Goal: Check status: Check status

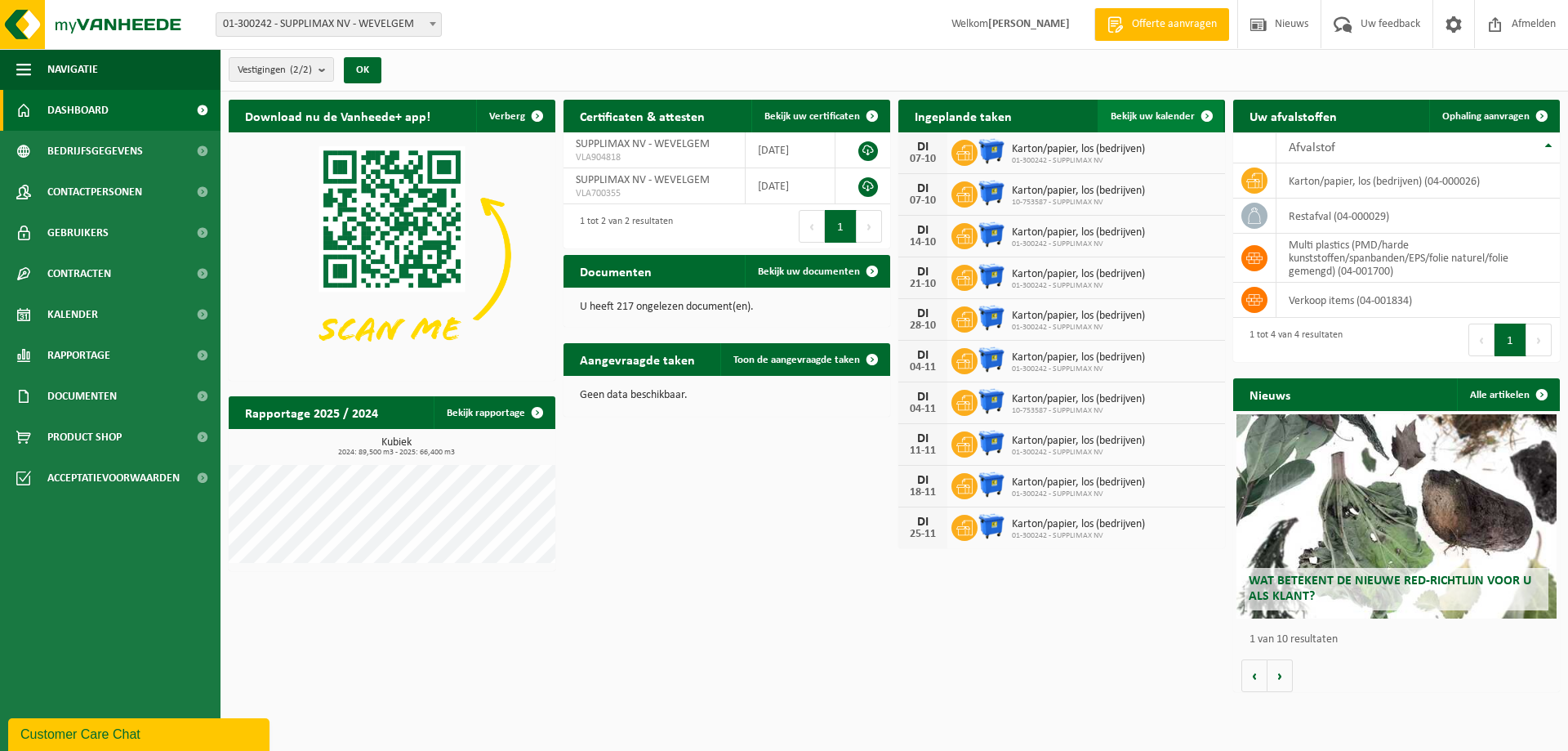
click at [1164, 116] on span "Bekijk uw kalender" at bounding box center [1153, 116] width 84 height 11
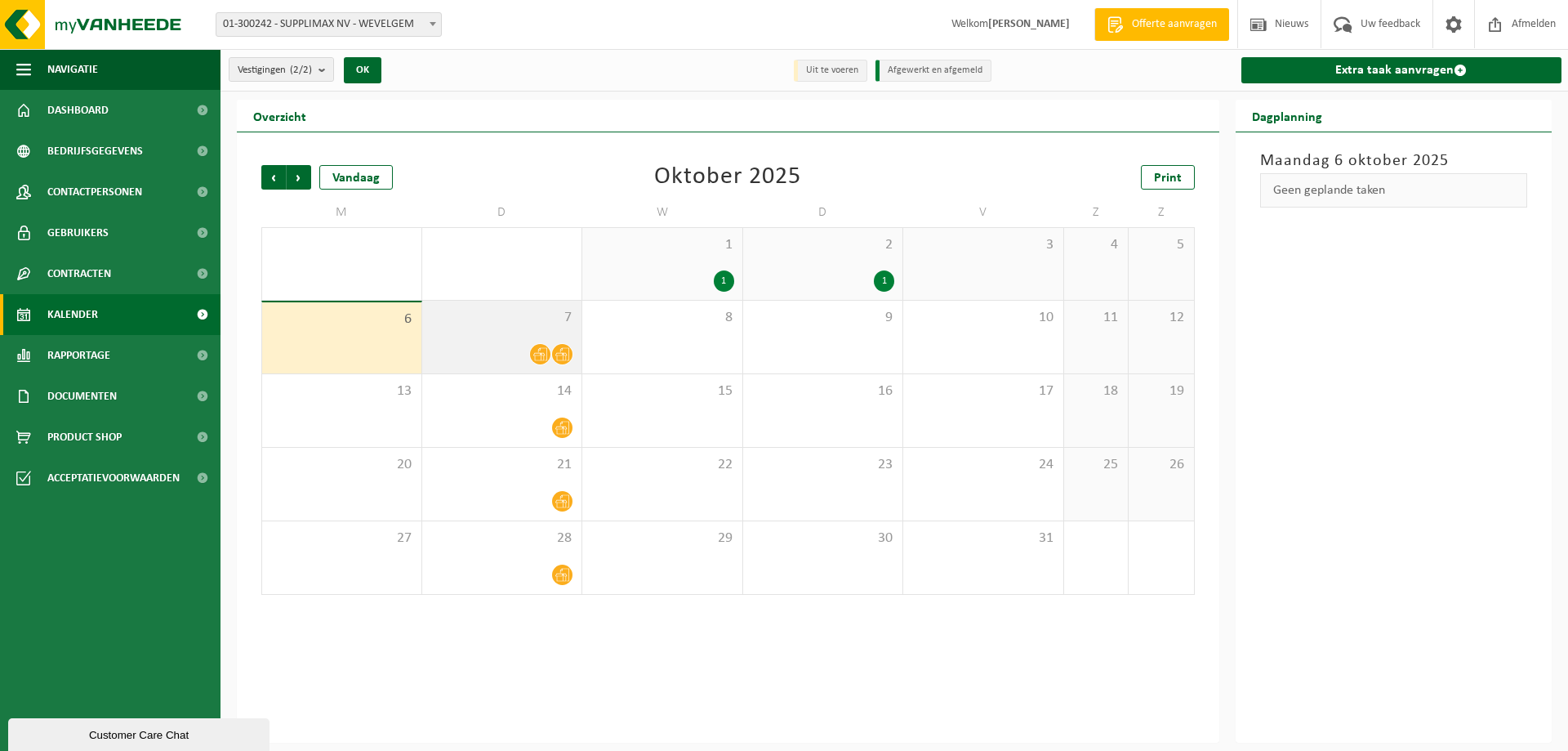
click at [550, 350] on span at bounding box center [540, 354] width 21 height 21
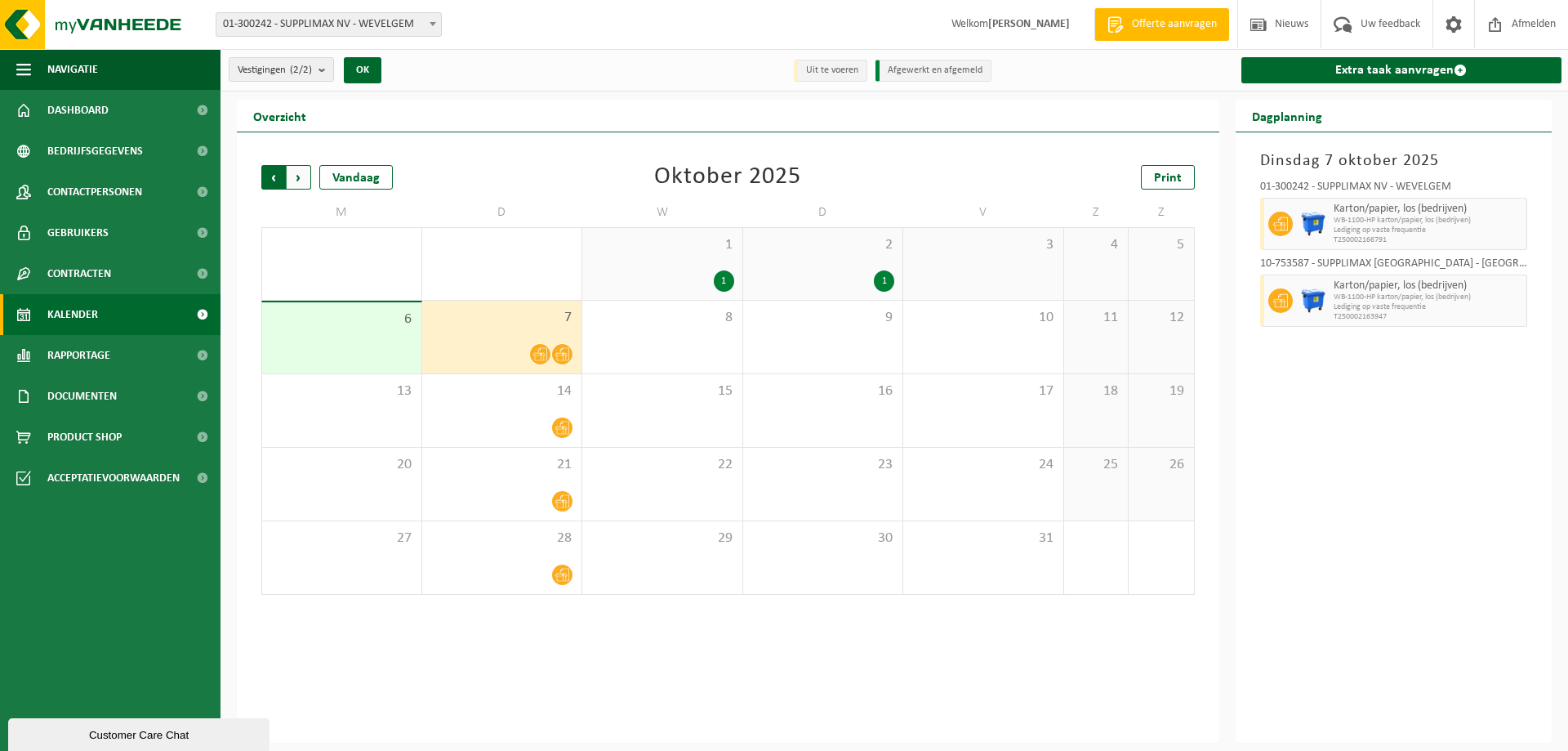
click at [302, 179] on span "Volgende" at bounding box center [298, 177] width 24 height 24
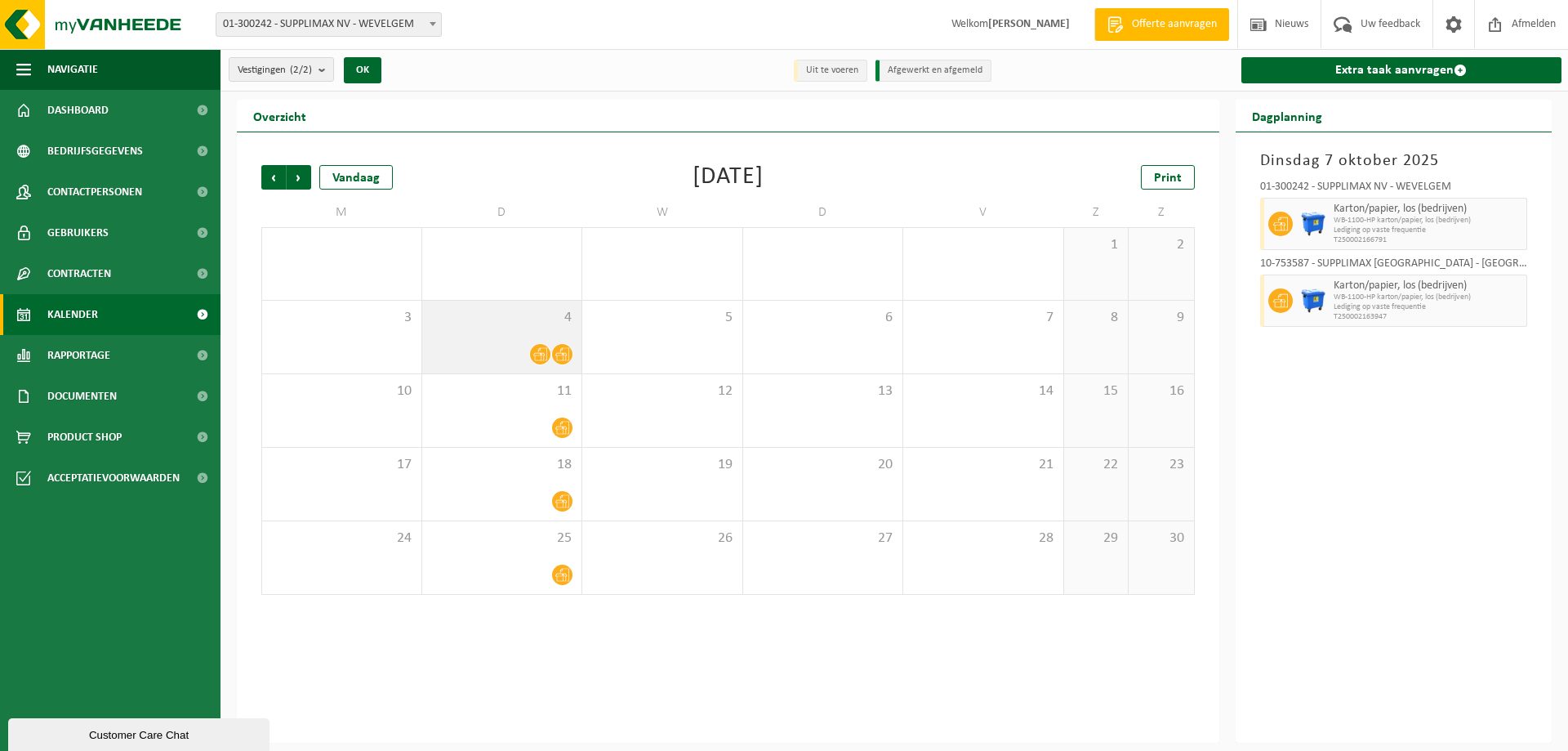
click at [549, 336] on div "4" at bounding box center [503, 336] width 160 height 72
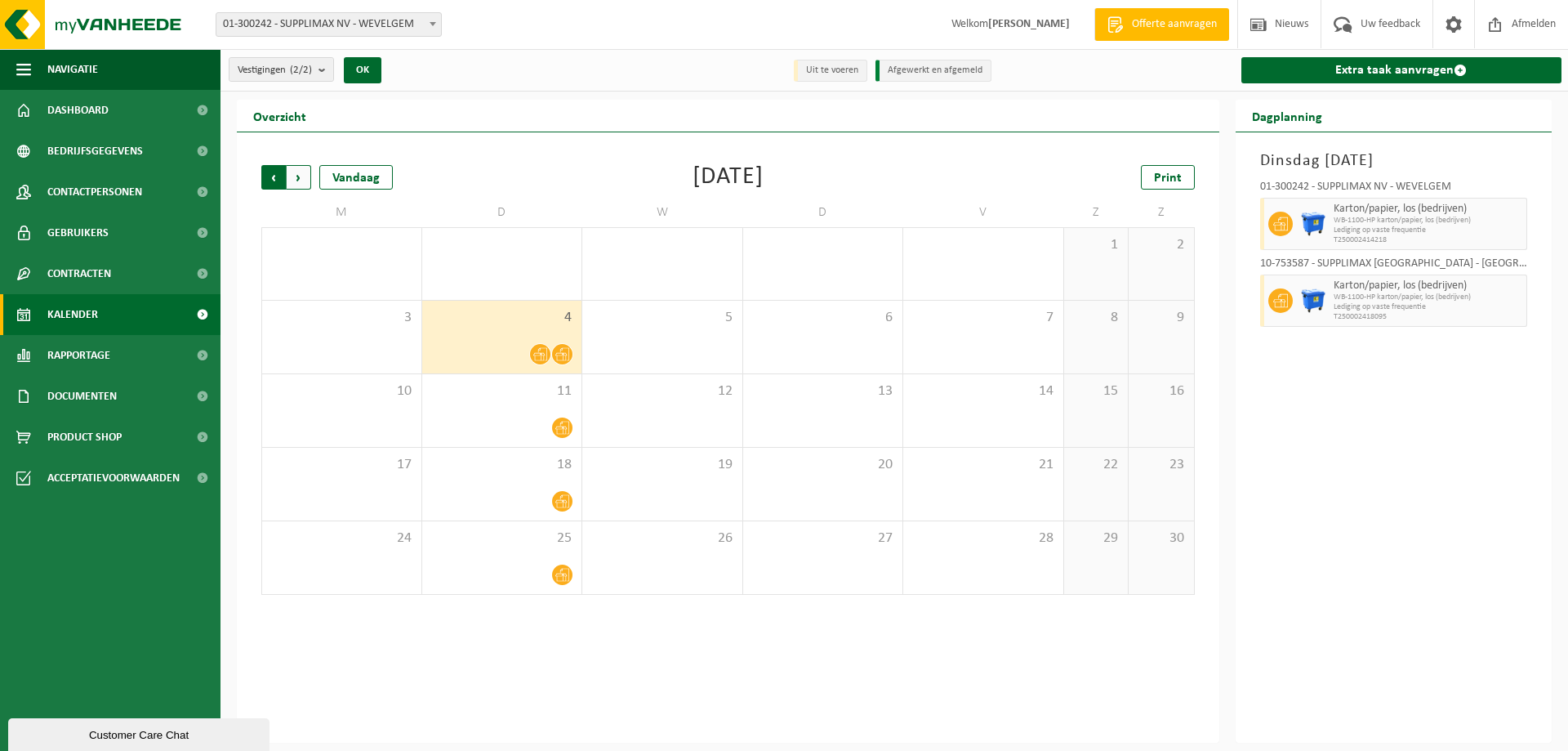
click at [299, 175] on span "Volgende" at bounding box center [298, 177] width 24 height 24
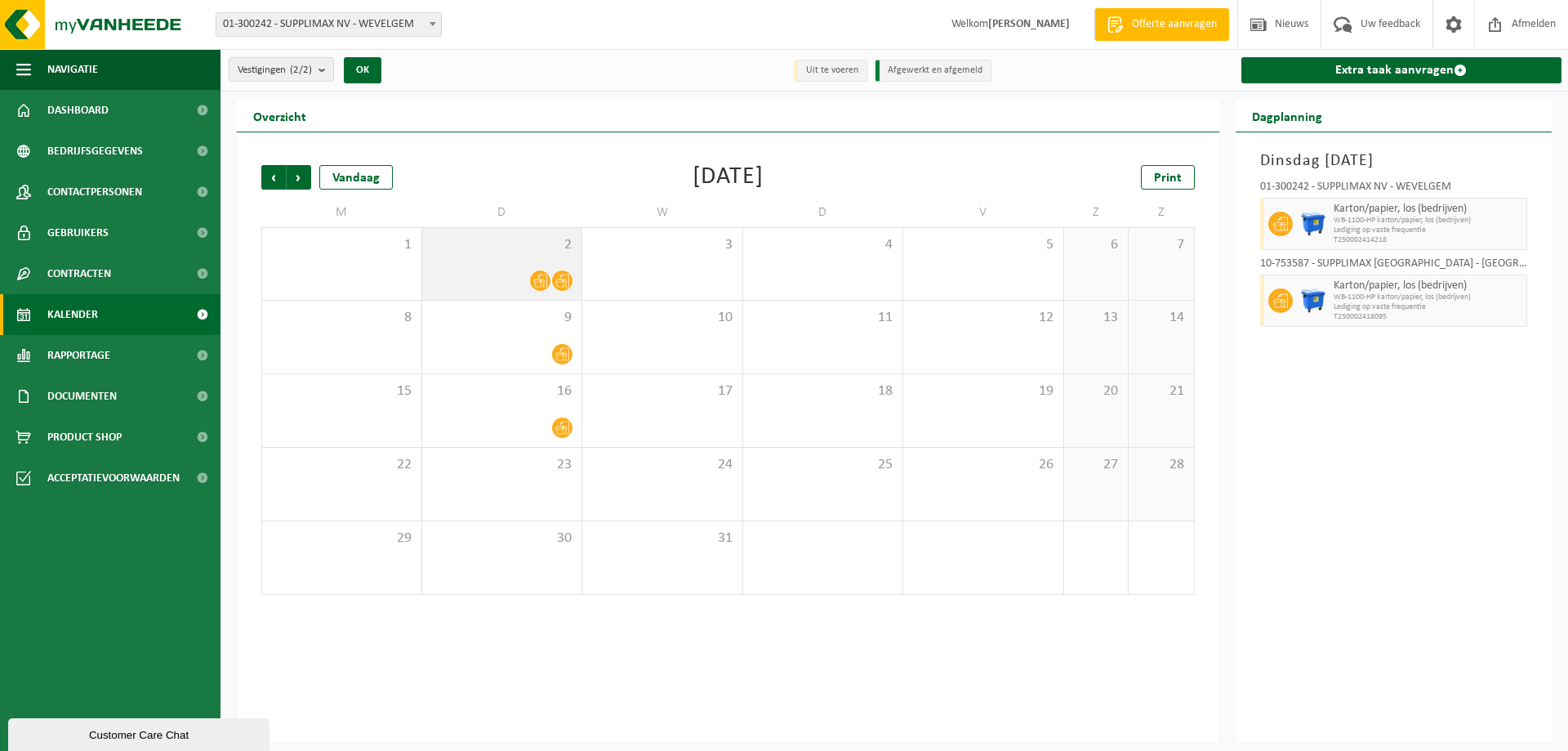
click at [553, 259] on div "2" at bounding box center [503, 263] width 160 height 71
click at [278, 175] on span "Vorige" at bounding box center [273, 177] width 24 height 24
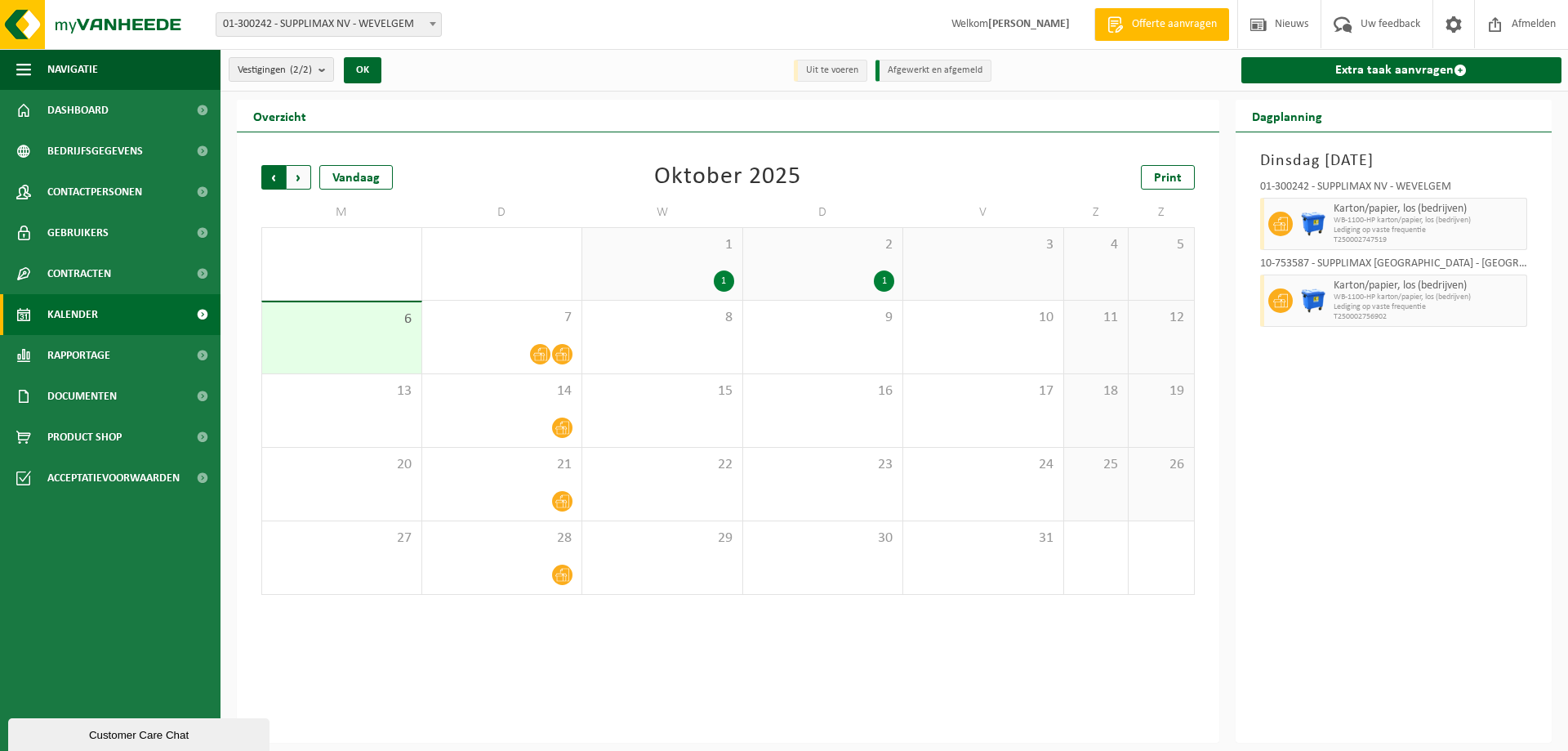
click at [301, 172] on span "Volgende" at bounding box center [298, 177] width 24 height 24
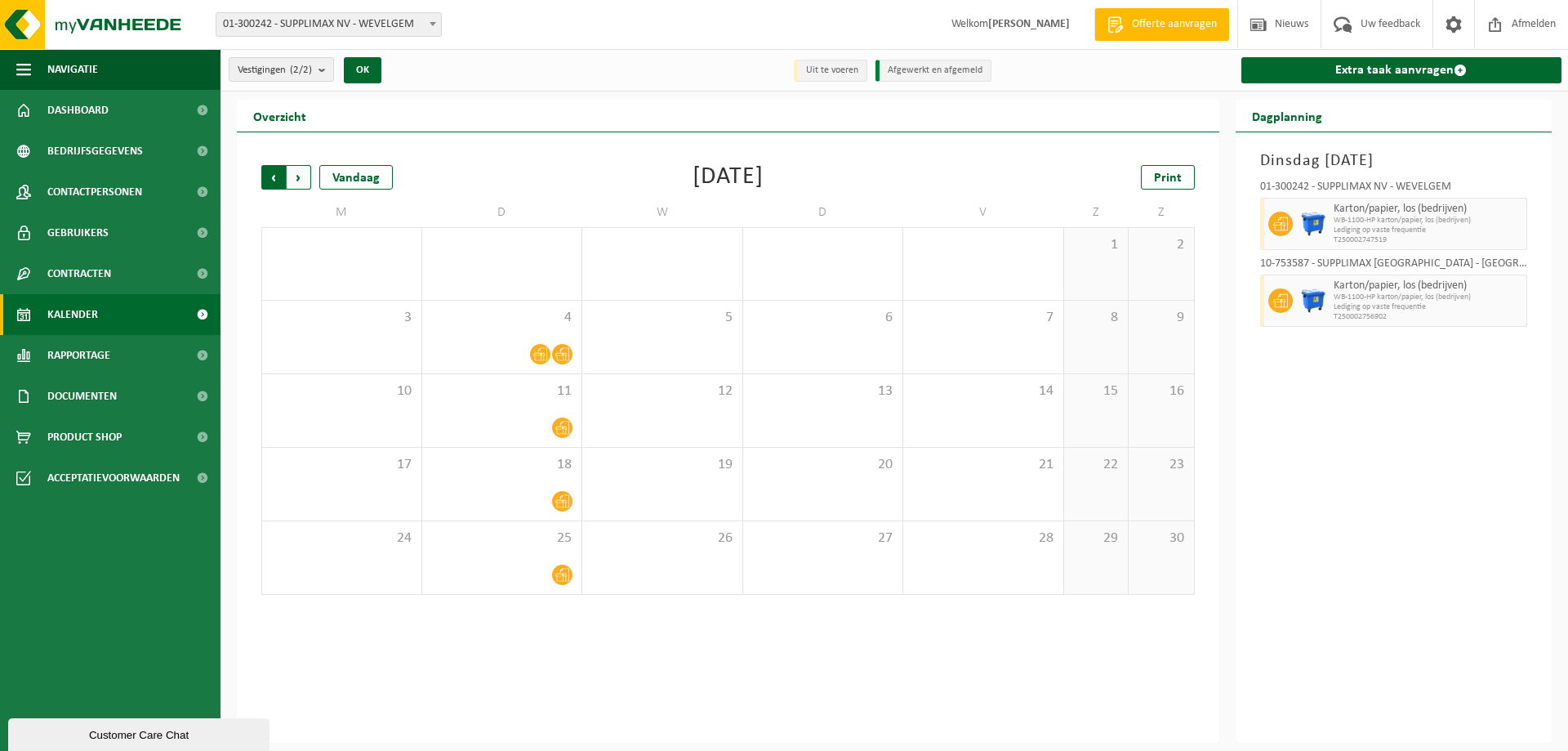
click at [301, 175] on span "Volgende" at bounding box center [298, 177] width 24 height 24
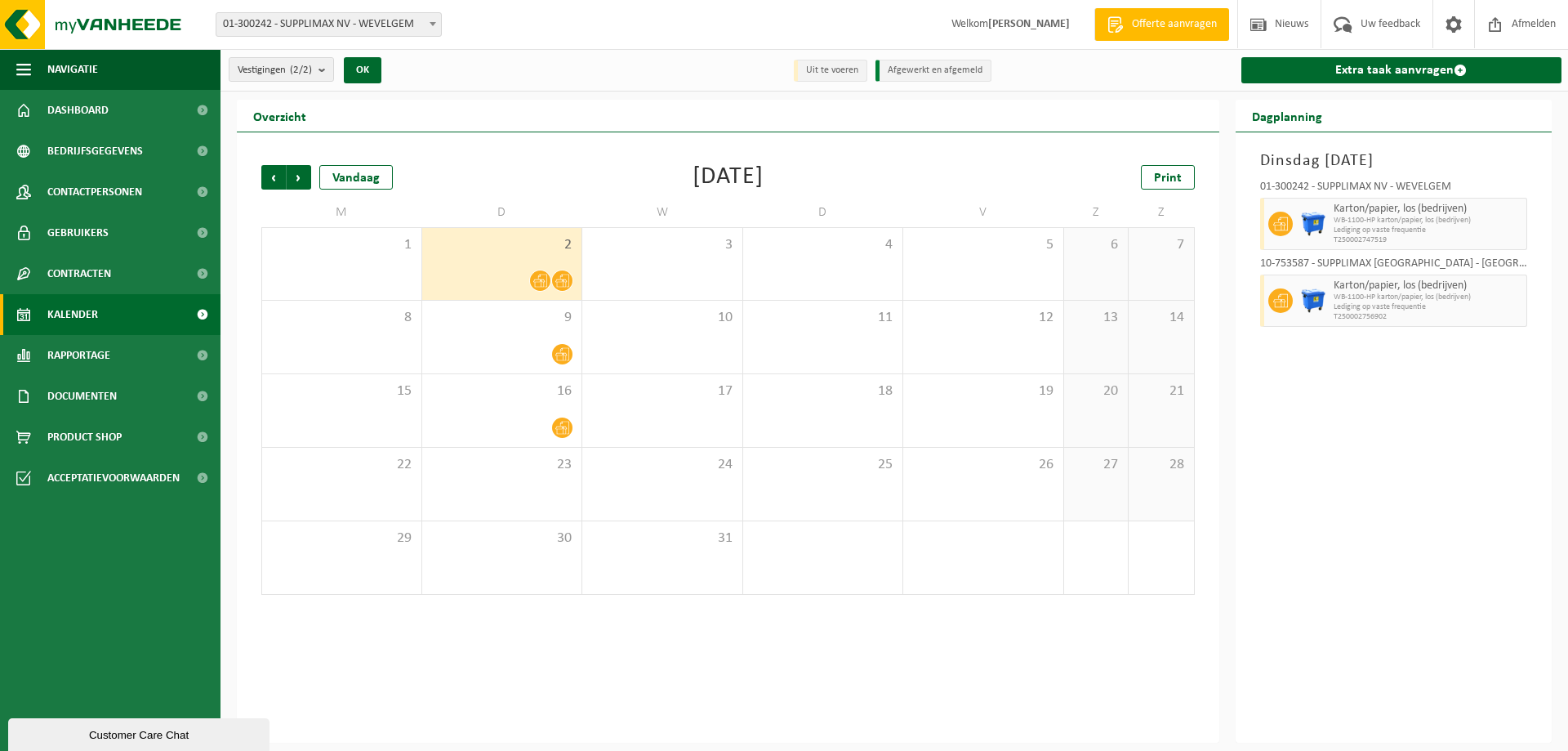
click at [301, 175] on span "Volgende" at bounding box center [298, 177] width 24 height 24
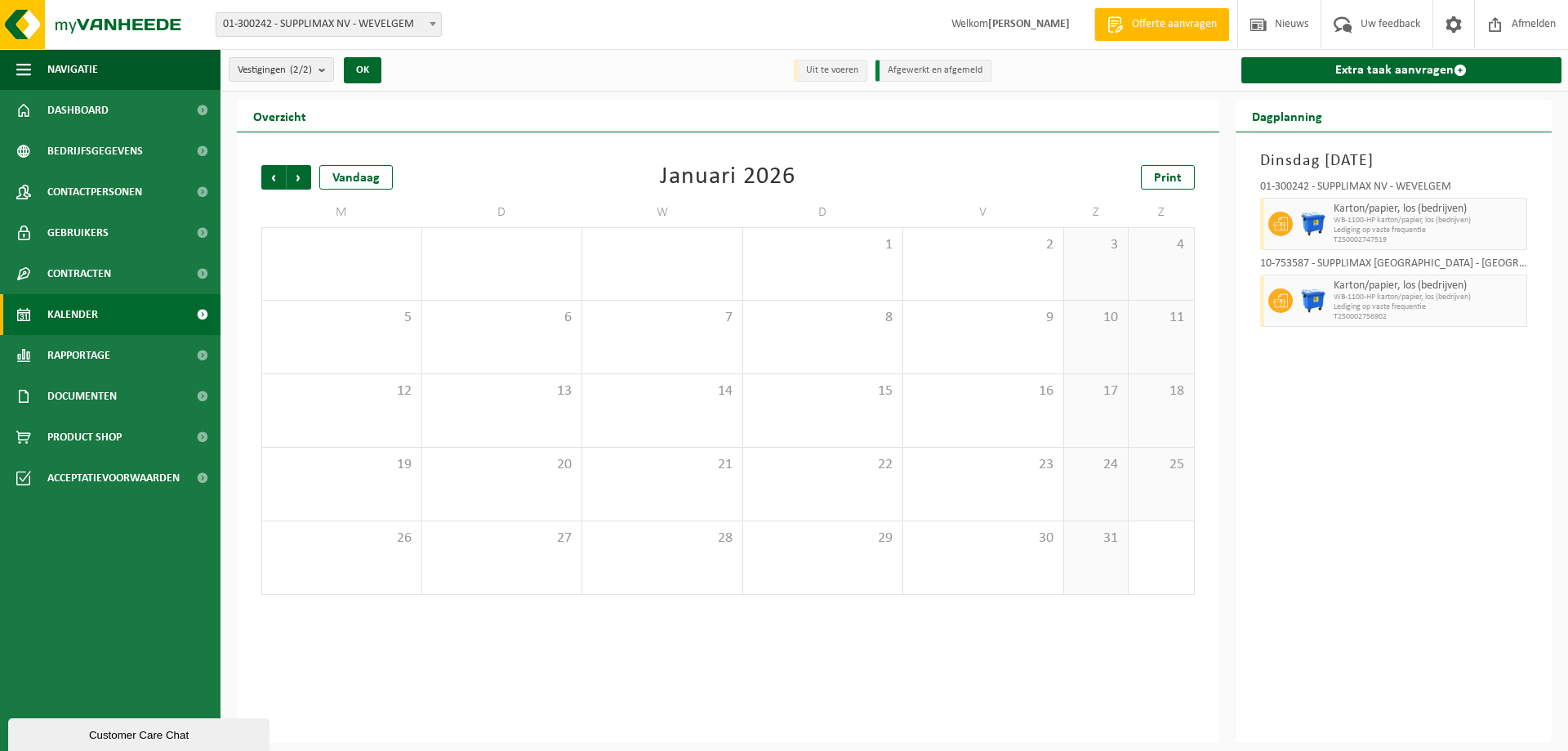
click at [301, 175] on span "Volgende" at bounding box center [298, 177] width 24 height 24
click at [275, 177] on span "Vorige" at bounding box center [273, 177] width 24 height 24
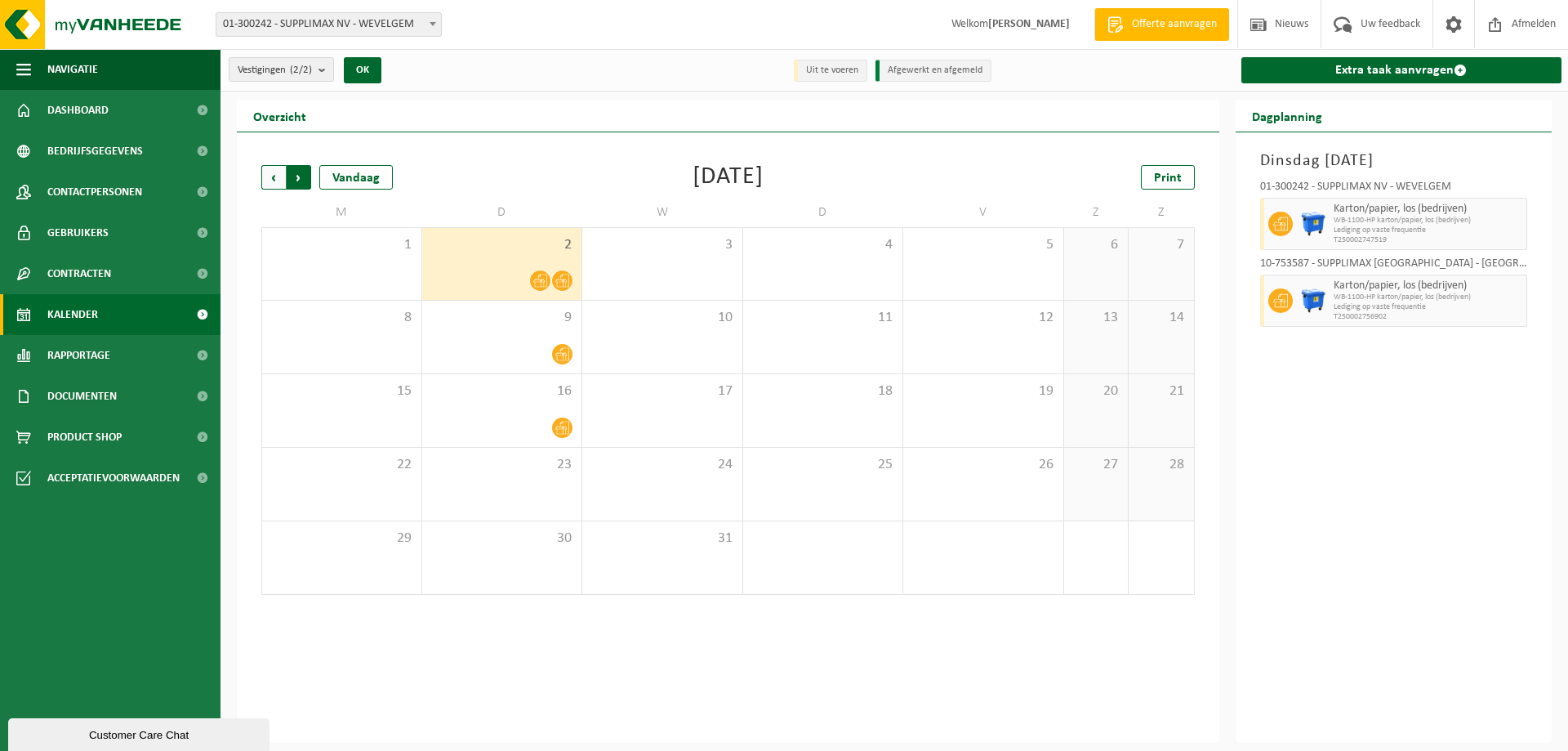
click at [279, 181] on span "Vorige" at bounding box center [273, 177] width 24 height 24
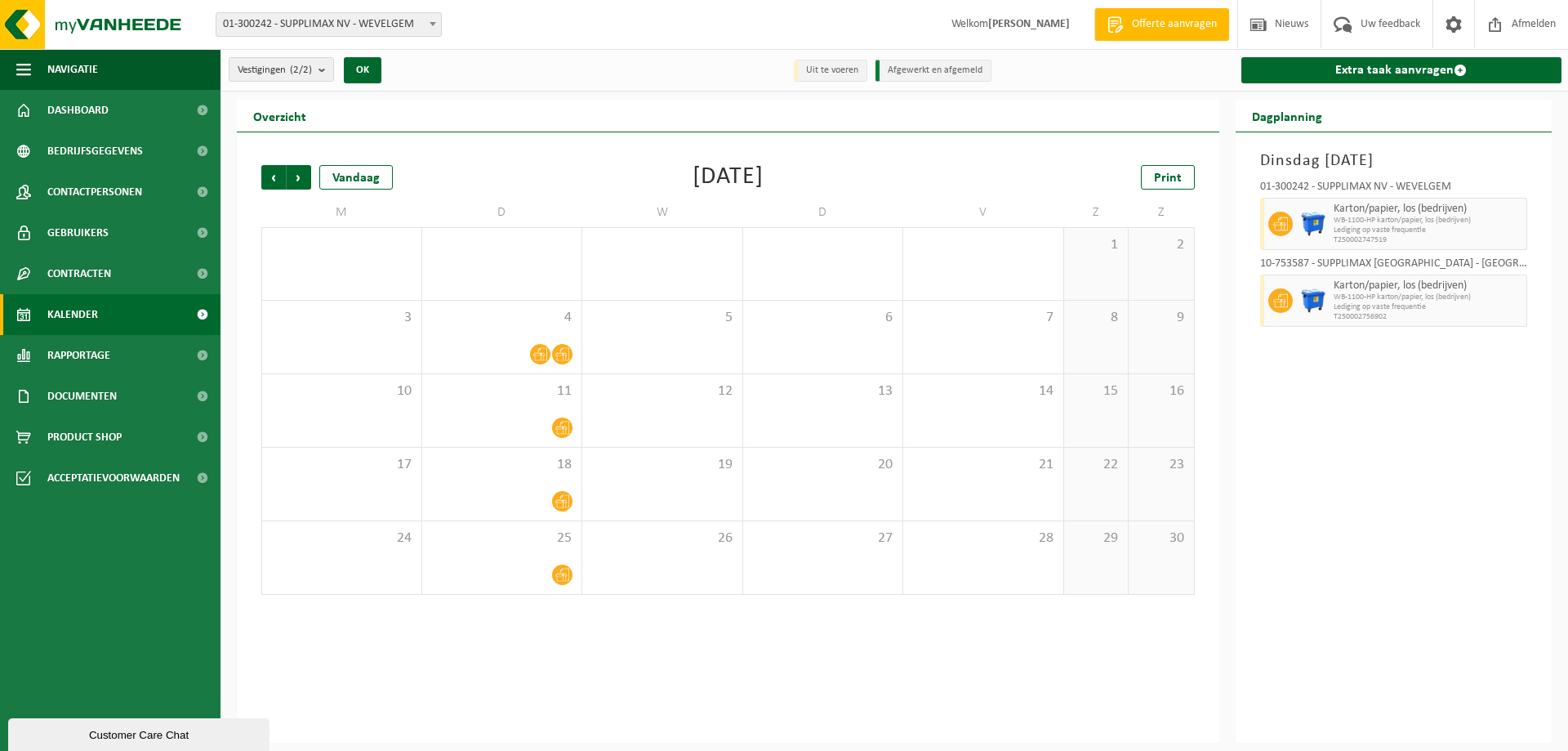
click at [279, 181] on span "Vorige" at bounding box center [273, 177] width 24 height 24
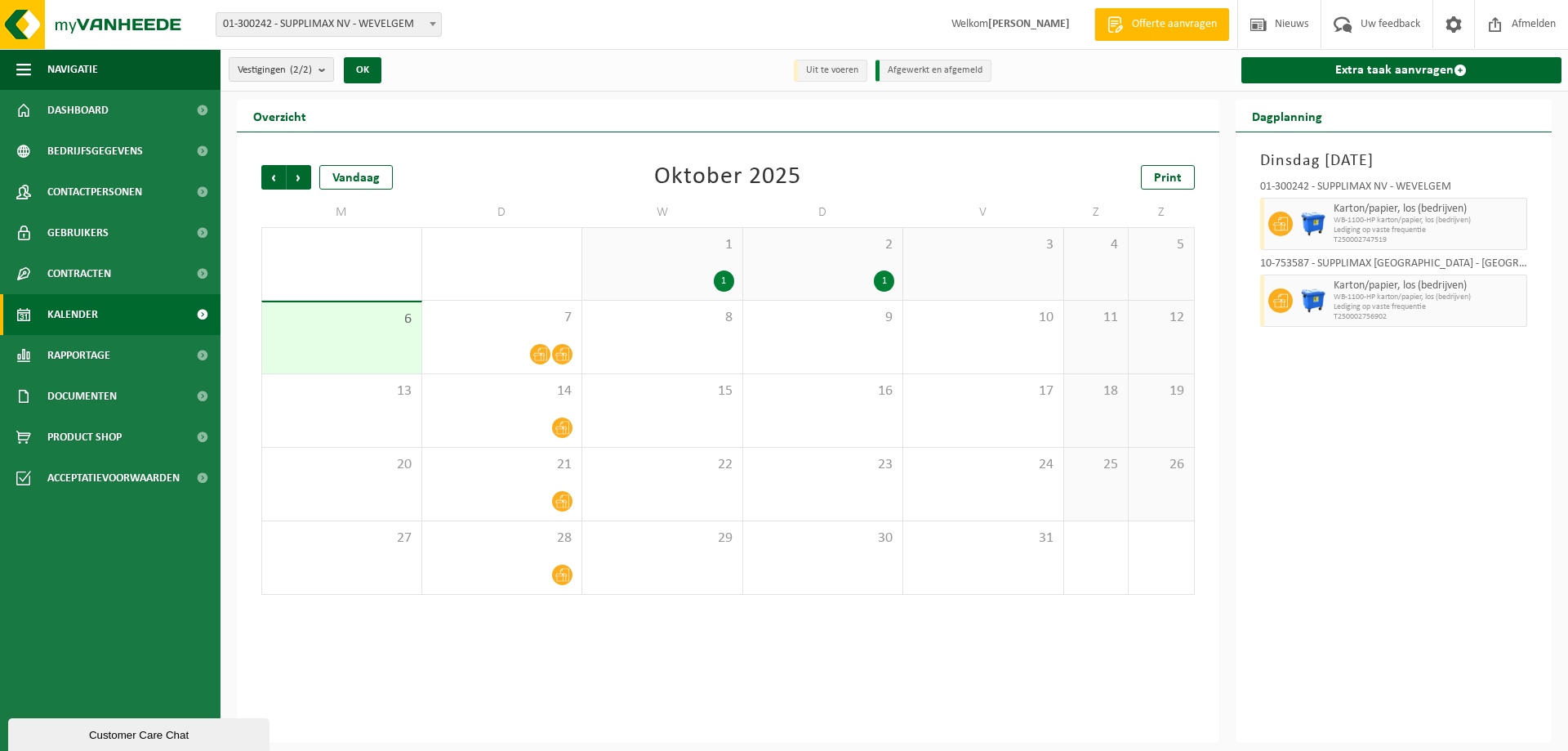
click at [279, 181] on span "Vorige" at bounding box center [273, 177] width 24 height 24
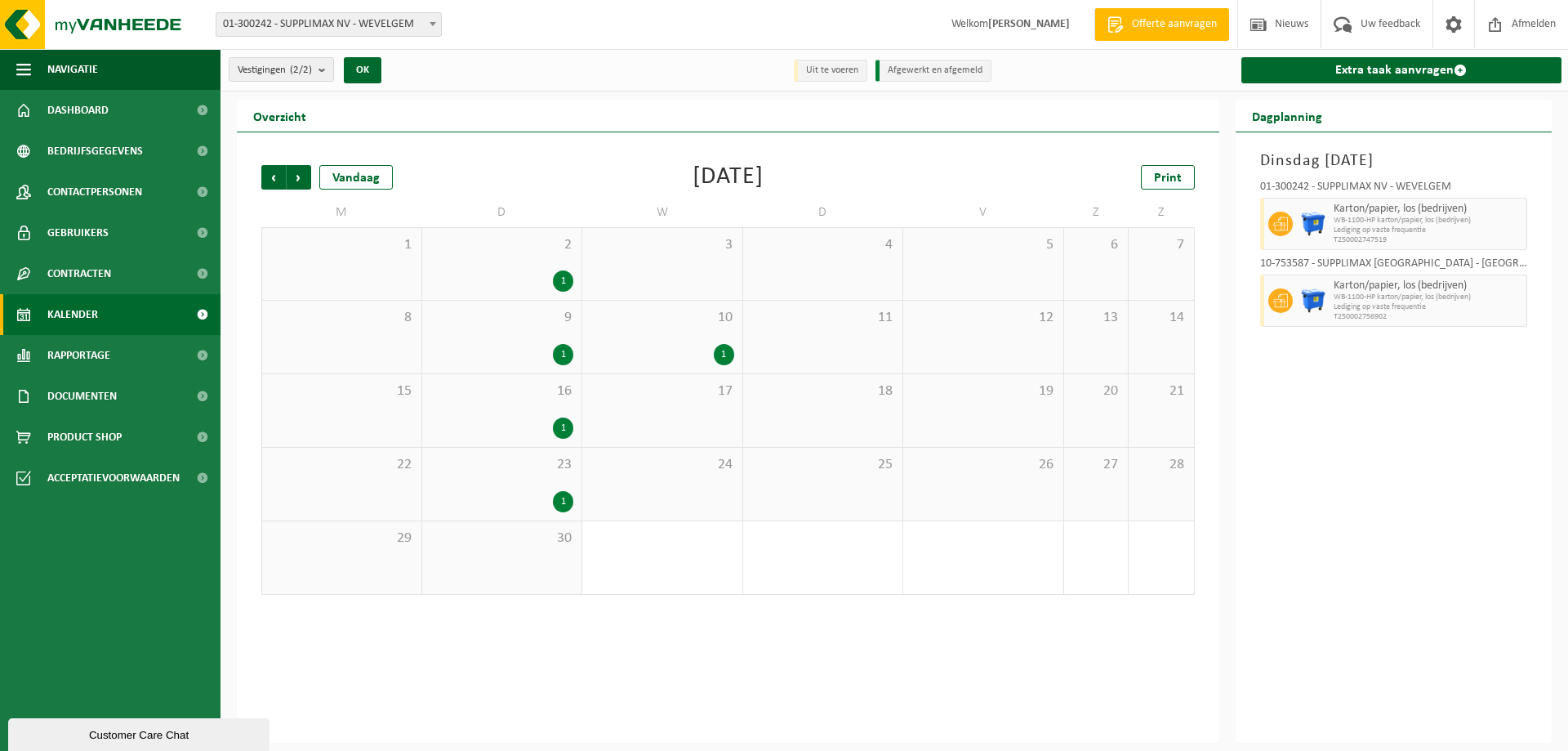
click at [527, 344] on div "1" at bounding box center [502, 355] width 144 height 22
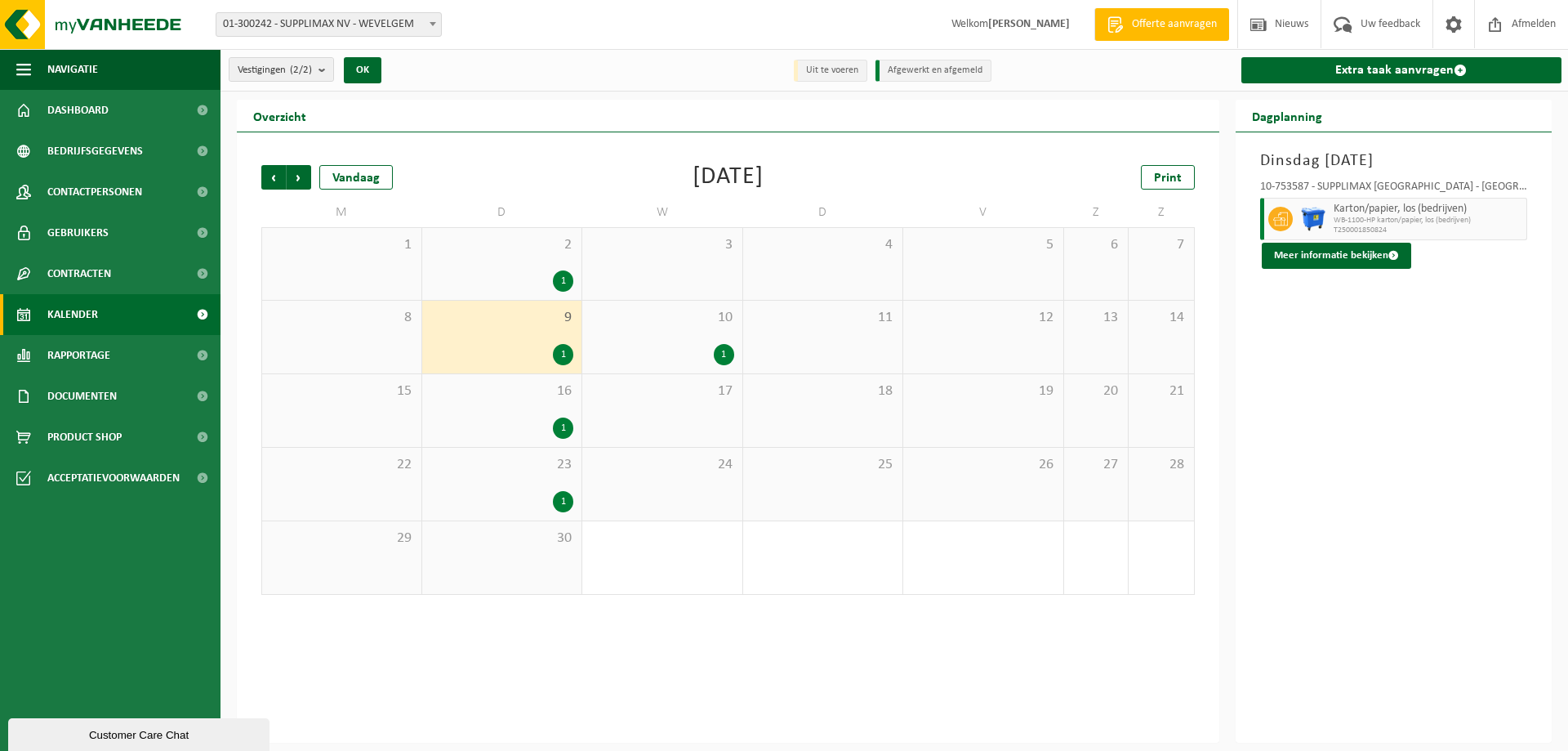
click at [540, 265] on div "2 1" at bounding box center [503, 263] width 160 height 71
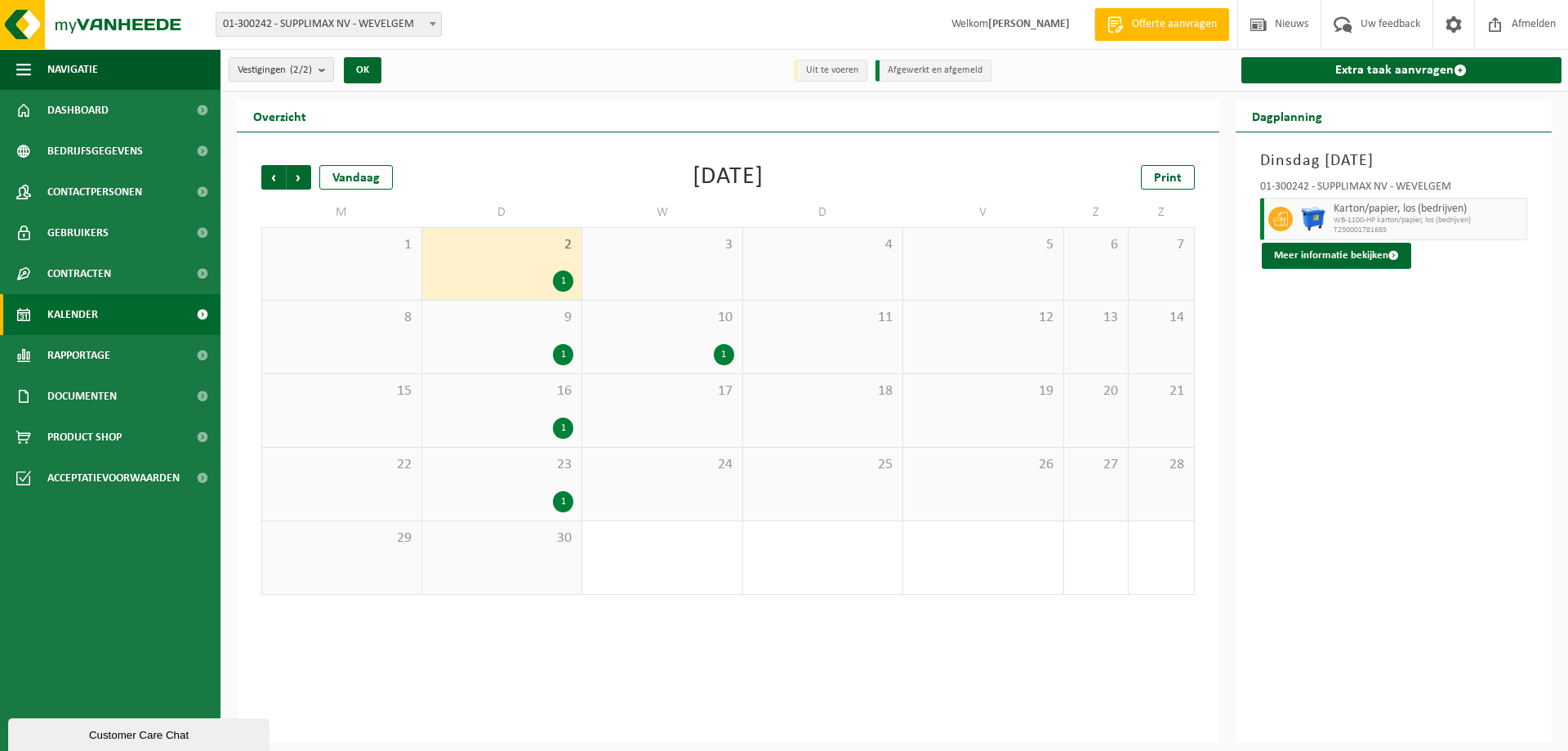
click at [536, 330] on div "9 1" at bounding box center [503, 336] width 160 height 72
